Goal: Check status: Check status

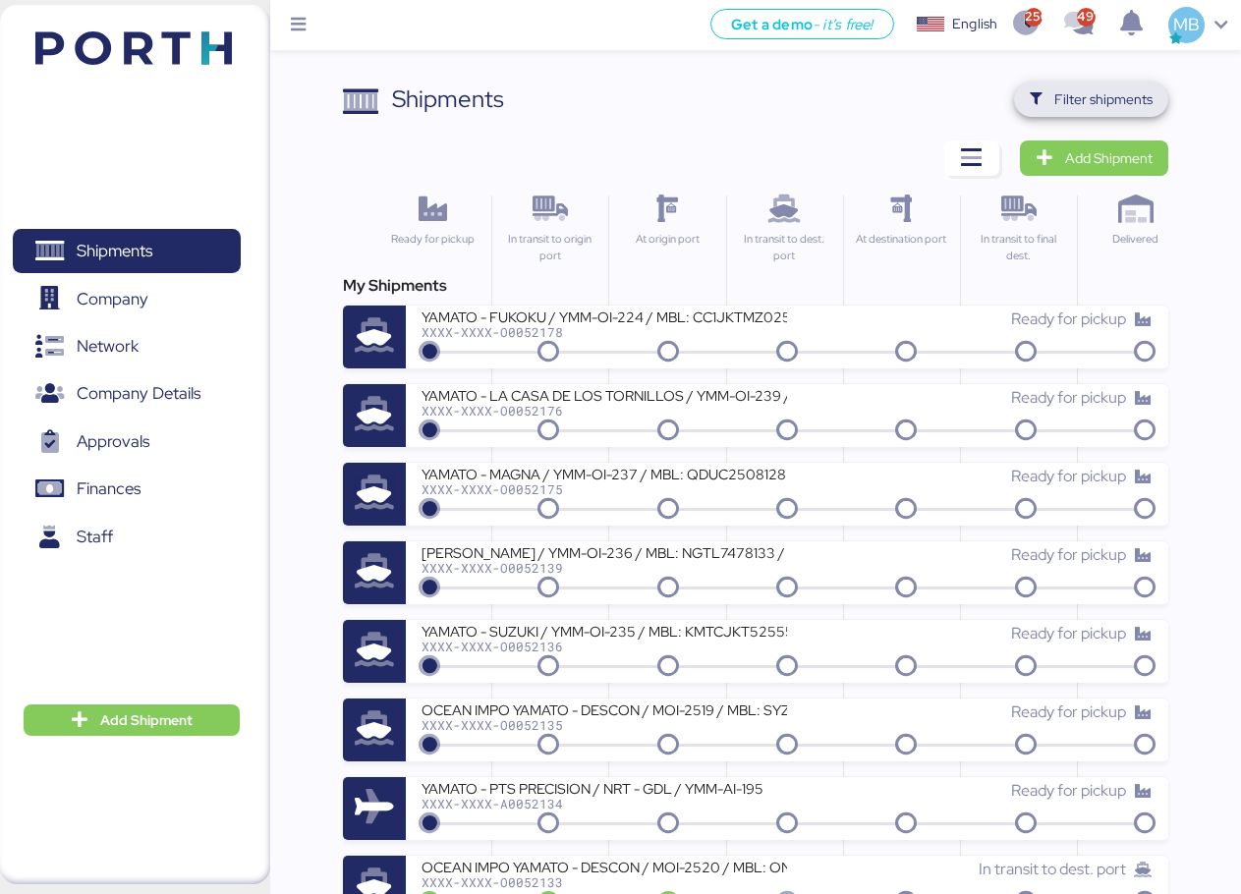
click at [1132, 98] on span "Filter shipments" at bounding box center [1104, 99] width 98 height 24
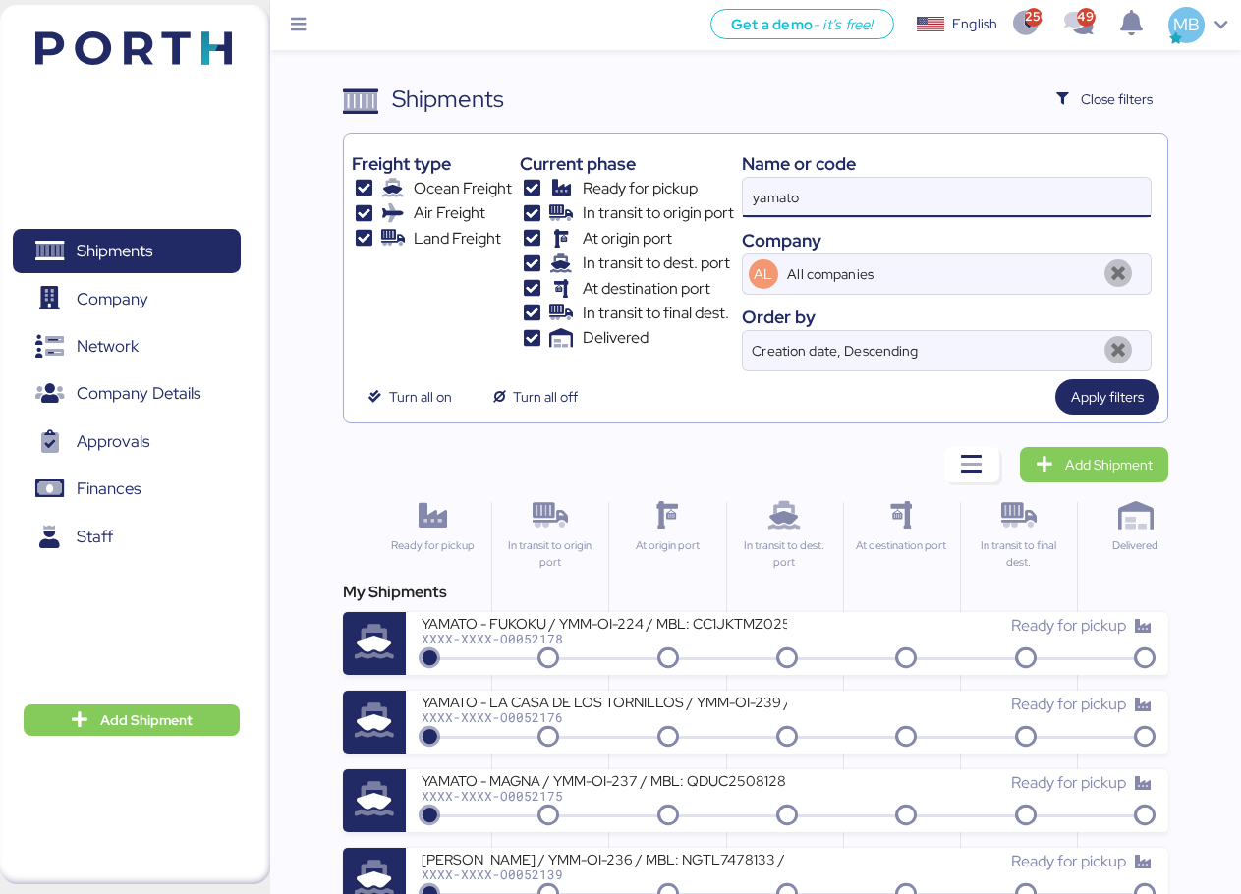
drag, startPoint x: 888, startPoint y: 201, endPoint x: 711, endPoint y: 190, distance: 177.3
click at [711, 190] on div "Freight type Ocean Freight Air Freight Land Freight Current phase Ready for pic…" at bounding box center [756, 257] width 808 height 230
paste input "O0052032"
type input "O0052032"
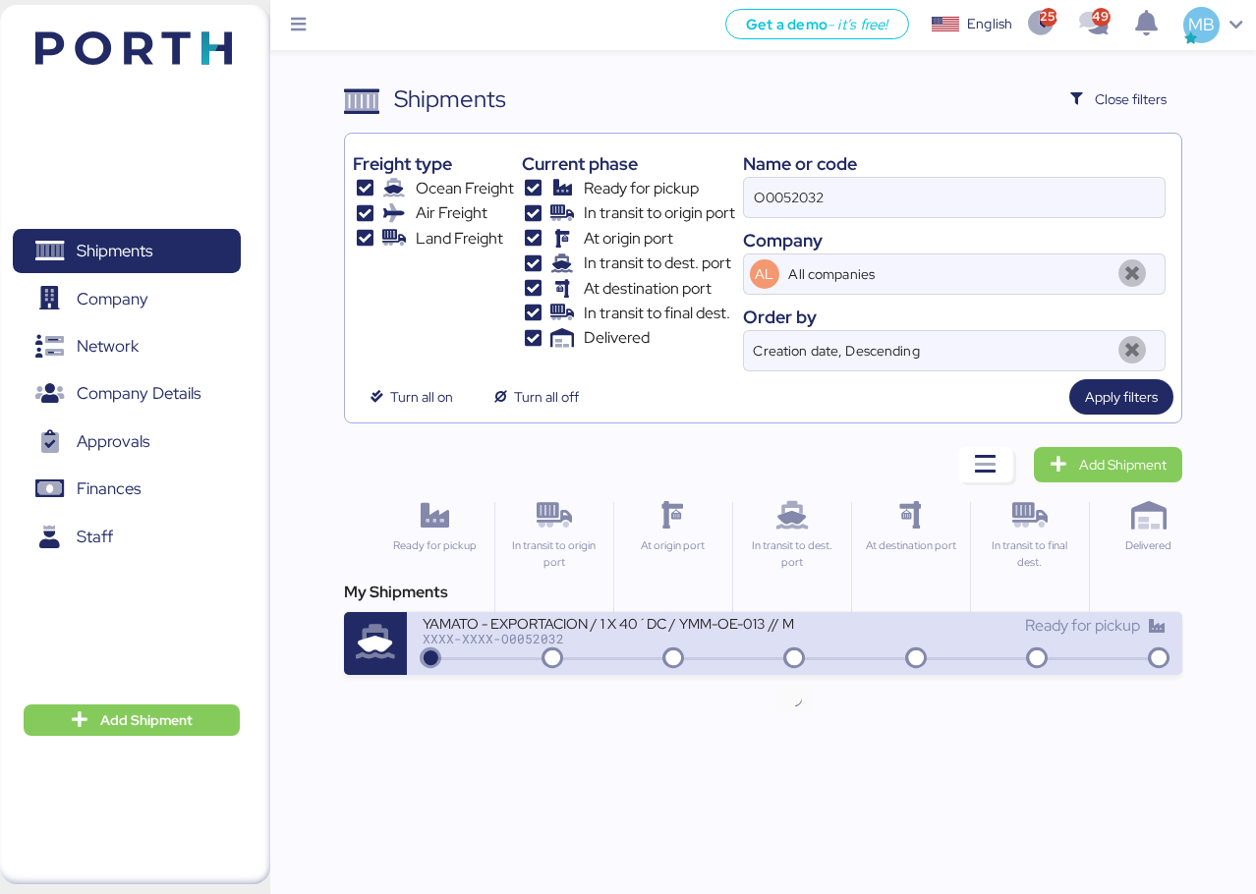
click at [822, 659] on icon at bounding box center [794, 660] width 94 height 22
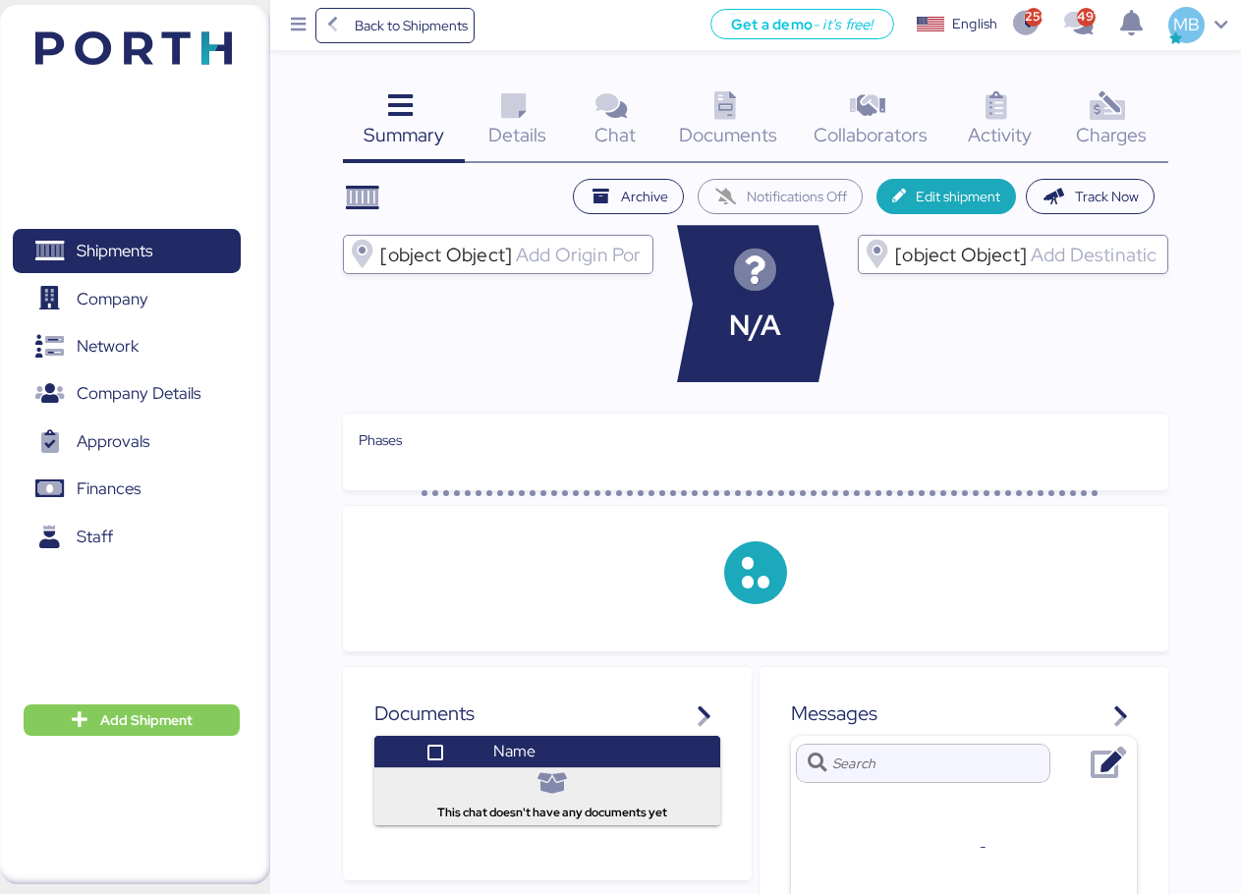
click at [1133, 107] on div "Charges 0" at bounding box center [1112, 123] width 114 height 82
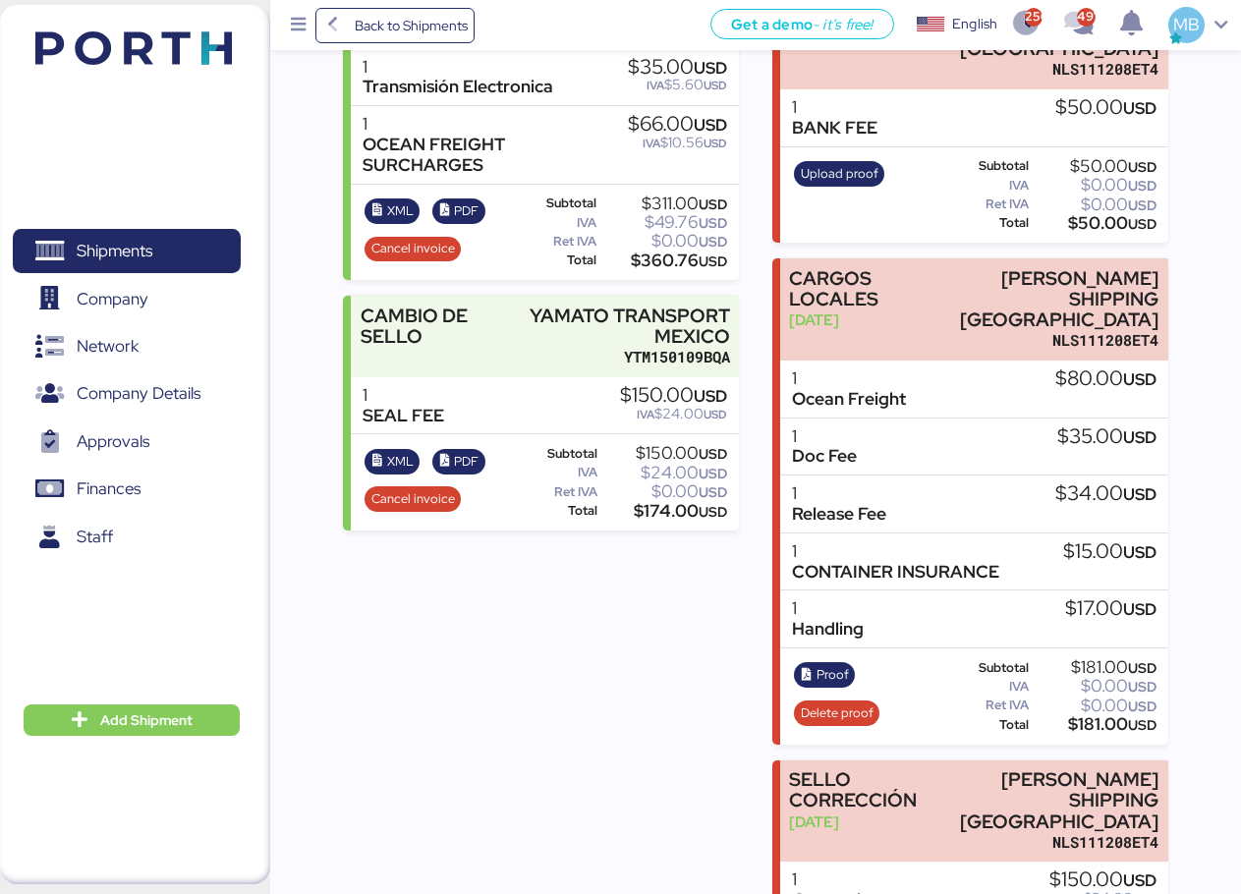
scroll to position [709, 0]
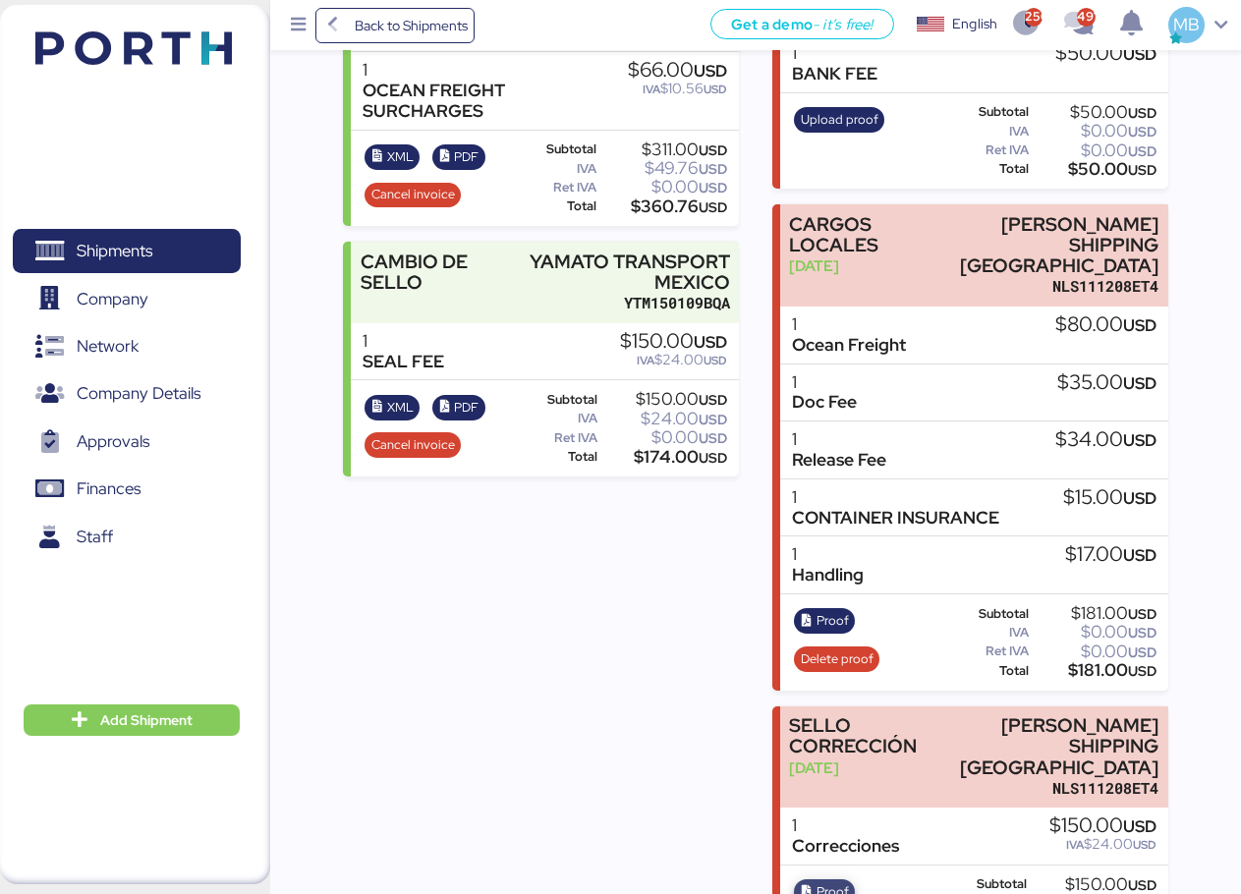
click at [819, 882] on span "Proof" at bounding box center [833, 893] width 32 height 22
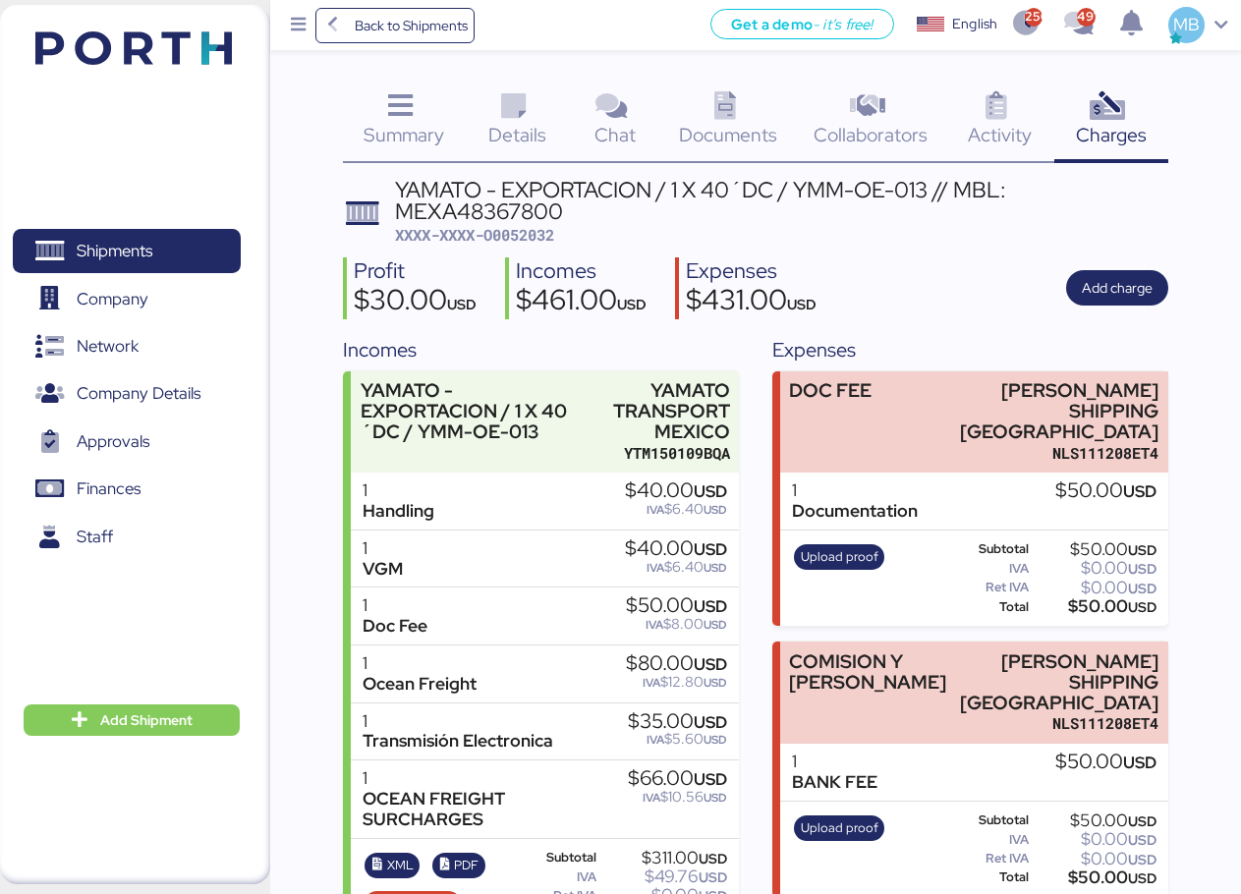
scroll to position [197, 0]
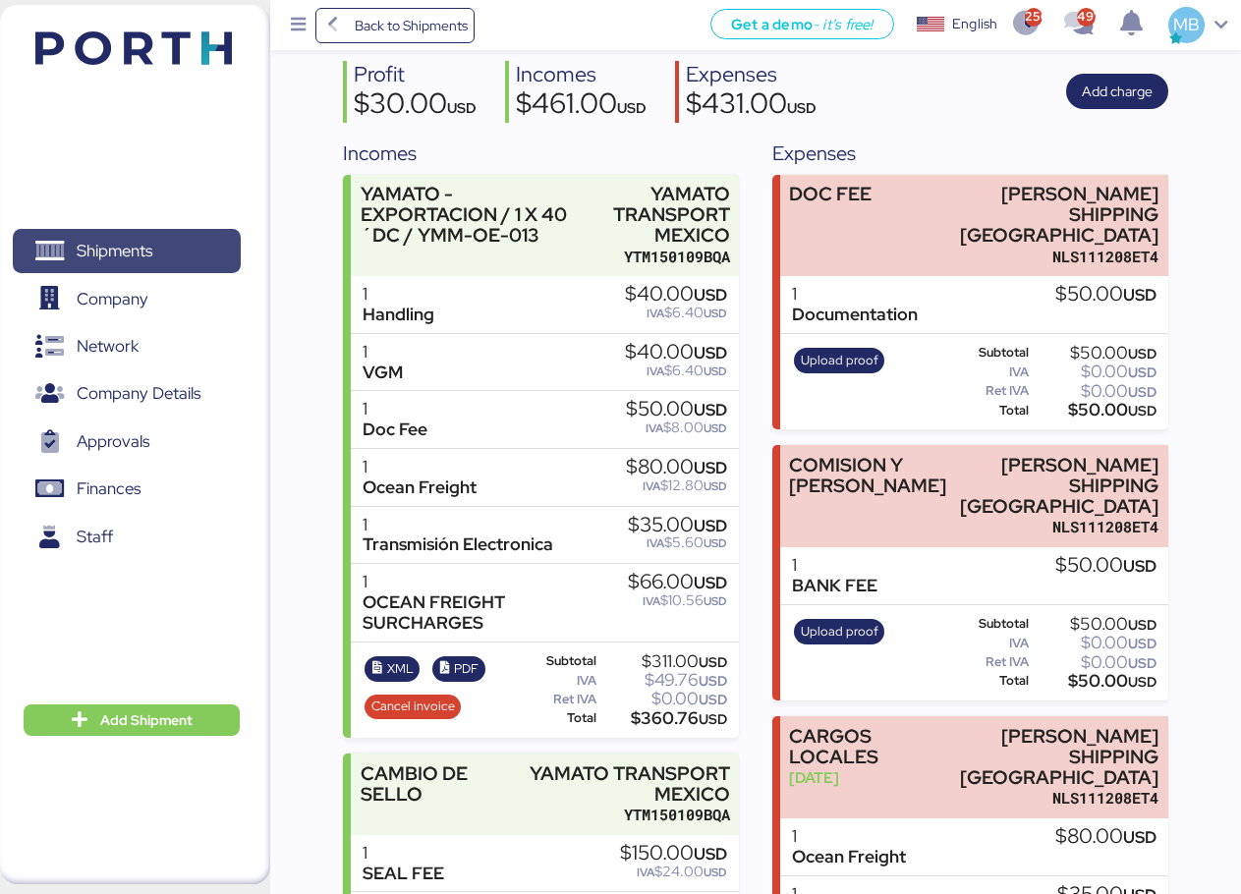
click at [150, 249] on span "Shipments" at bounding box center [115, 251] width 76 height 29
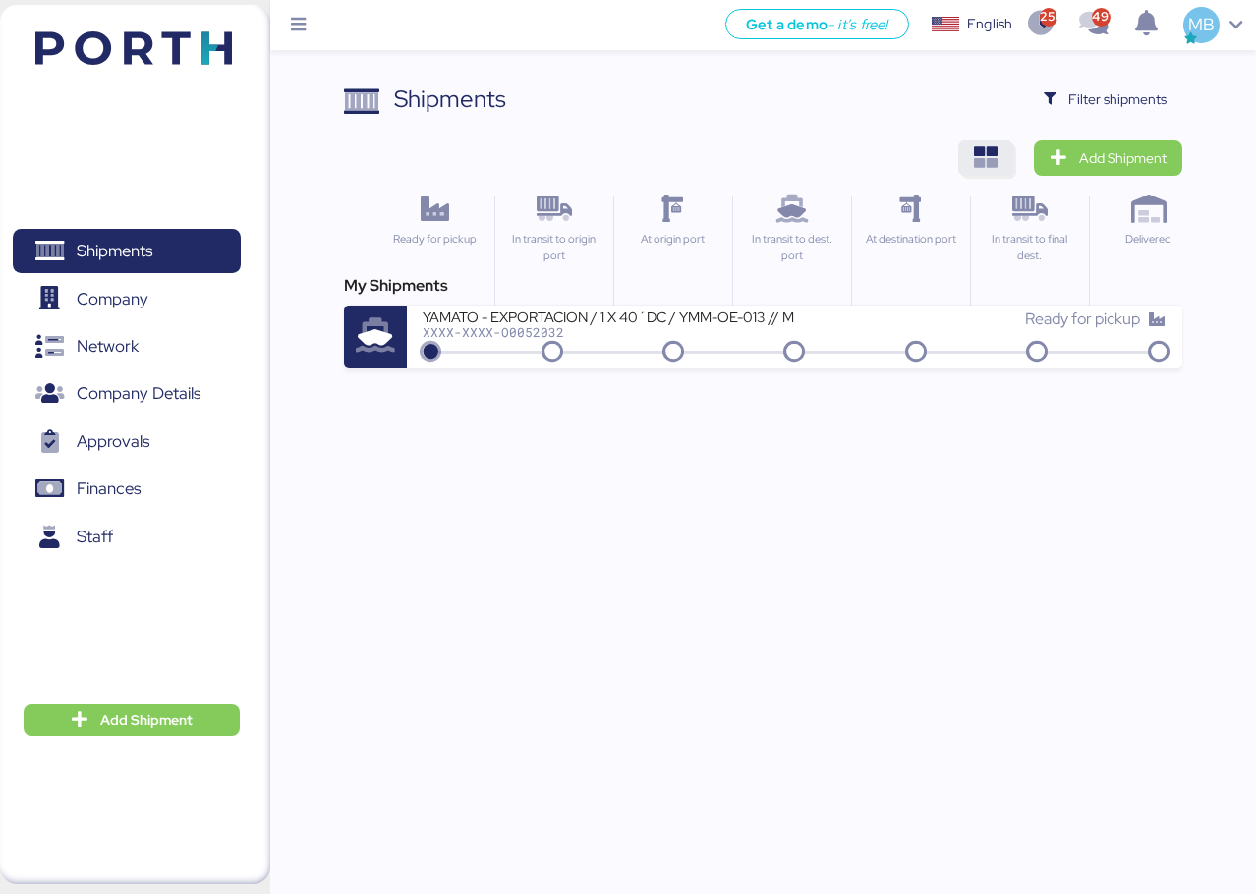
click at [1008, 158] on span "button" at bounding box center [985, 158] width 55 height 35
